Goal: Task Accomplishment & Management: Use online tool/utility

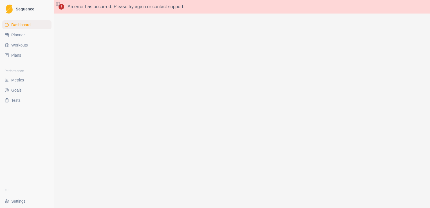
click at [24, 35] on link "Planner" at bounding box center [26, 34] width 49 height 9
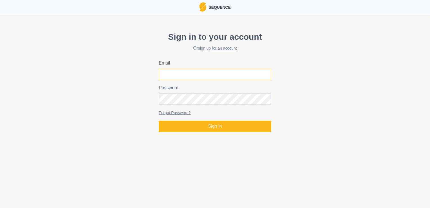
type input "[EMAIL_ADDRESS][PERSON_NAME][DOMAIN_NAME]"
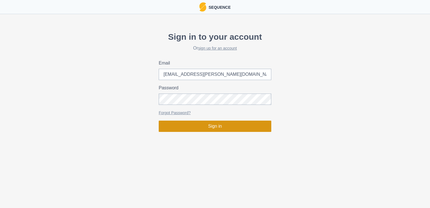
click at [190, 128] on button "Sign in" at bounding box center [215, 126] width 113 height 11
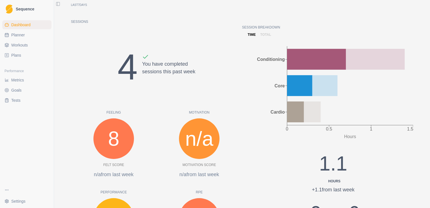
scroll to position [56, 0]
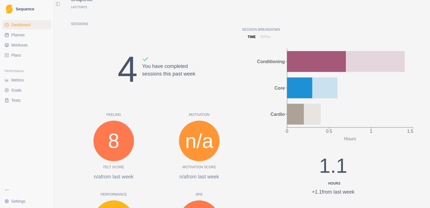
click at [24, 45] on span "Workouts" at bounding box center [19, 45] width 17 height 6
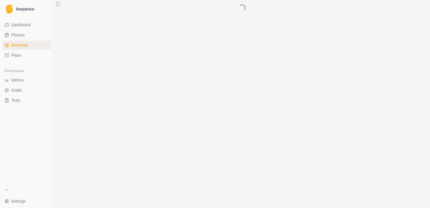
click at [29, 38] on link "Planner" at bounding box center [26, 34] width 49 height 9
select select "month"
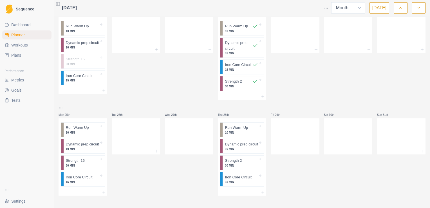
scroll to position [386, 0]
drag, startPoint x: 88, startPoint y: 117, endPoint x: 90, endPoint y: 119, distance: 3.0
click at [90, 119] on div "Run Warm Up 10 MIN Dynamic prep circuit 10 MIN Strength 16 30 MIN Iron Core Cir…" at bounding box center [83, 152] width 49 height 70
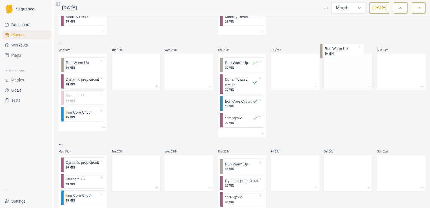
scroll to position [346, 0]
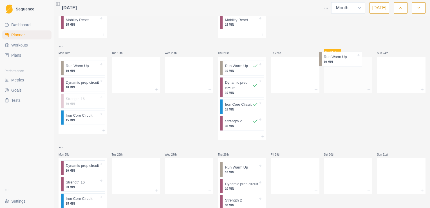
drag, startPoint x: 93, startPoint y: 148, endPoint x: 353, endPoint y: 59, distance: 275.3
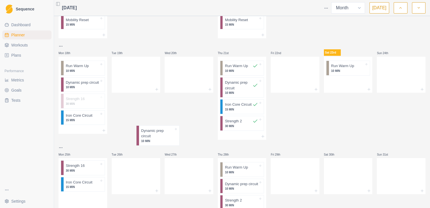
scroll to position [346, 0]
drag, startPoint x: 92, startPoint y: 167, endPoint x: 358, endPoint y: 78, distance: 280.8
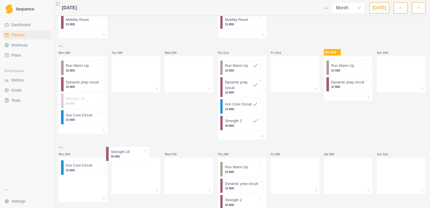
scroll to position [347, 0]
drag, startPoint x: 81, startPoint y: 163, endPoint x: 355, endPoint y: 103, distance: 280.3
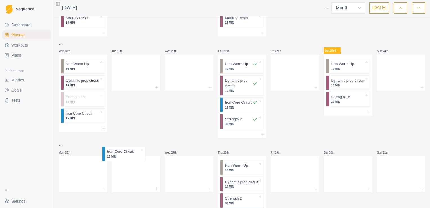
scroll to position [349, 0]
drag, startPoint x: 124, startPoint y: 154, endPoint x: 354, endPoint y: 116, distance: 233.7
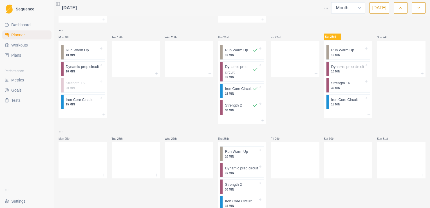
scroll to position [366, 0]
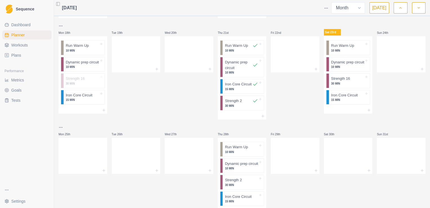
click at [386, 98] on div "Sun 24th" at bounding box center [401, 71] width 49 height 97
